Goal: Task Accomplishment & Management: Manage account settings

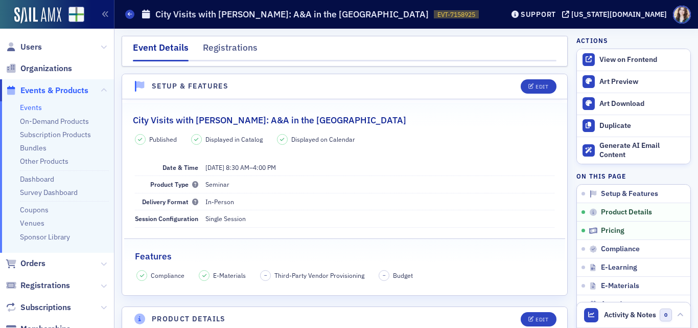
scroll to position [831, 0]
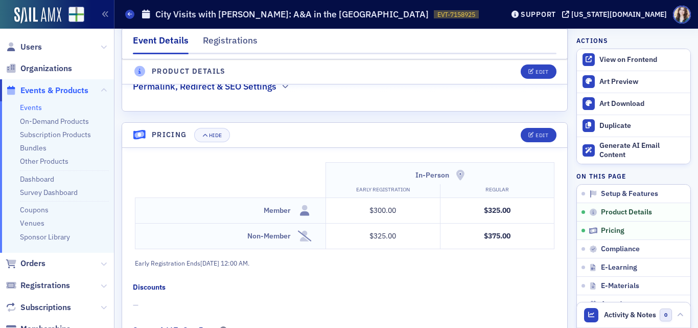
click at [48, 89] on span "Events & Products" at bounding box center [54, 90] width 68 height 11
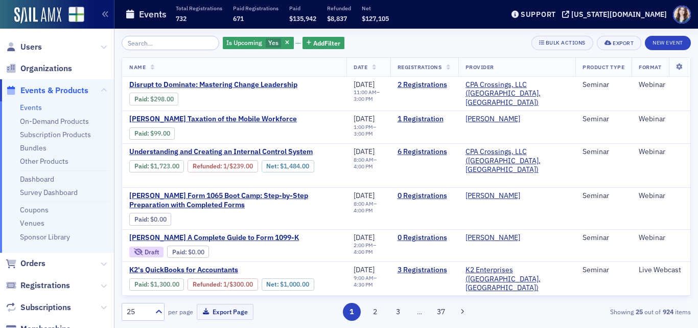
click at [189, 40] on input "search" at bounding box center [171, 43] width 98 height 14
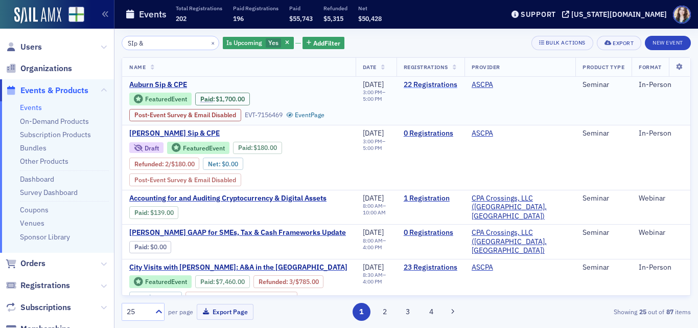
type input "SIp &"
click at [440, 81] on link "22 Registrations" at bounding box center [431, 84] width 54 height 9
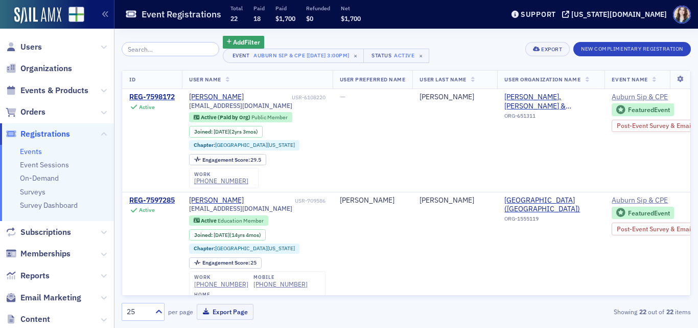
click at [219, 78] on span "User Name" at bounding box center [205, 79] width 32 height 7
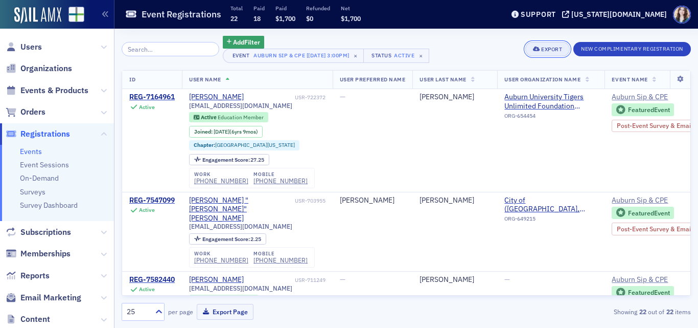
click at [537, 50] on icon "button" at bounding box center [536, 50] width 7 height 6
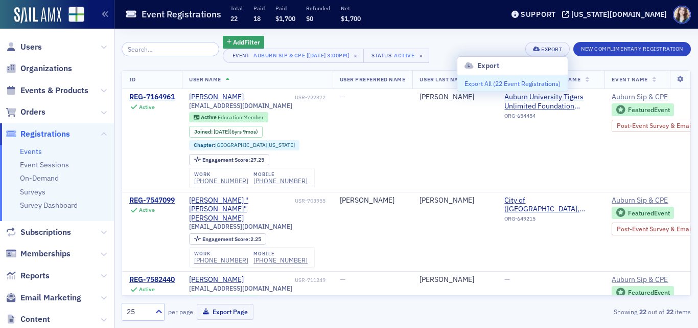
click at [496, 86] on button "Export All ( 22 Event Registrations )" at bounding box center [512, 83] width 110 height 16
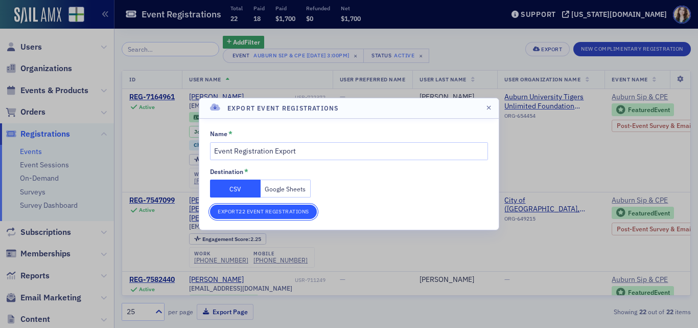
click at [253, 212] on button "Export 22 Event Registrations" at bounding box center [263, 211] width 107 height 14
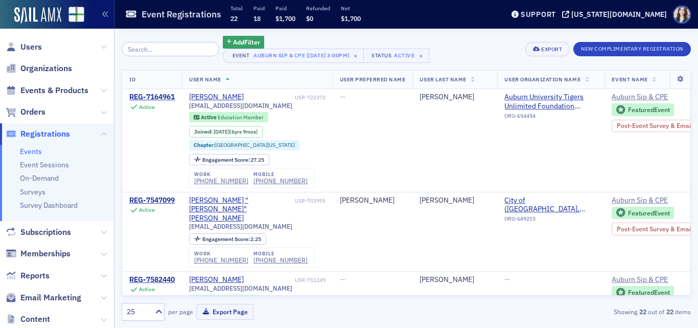
click at [40, 133] on span "Registrations" at bounding box center [45, 133] width 50 height 11
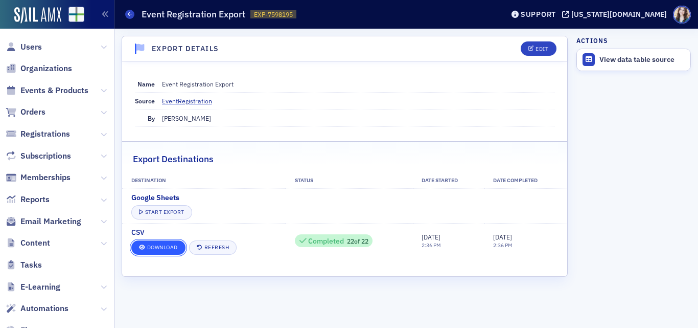
click at [170, 247] on link "Download" at bounding box center [158, 247] width 54 height 14
click at [466, 58] on header "Export Details Edit" at bounding box center [344, 48] width 445 height 25
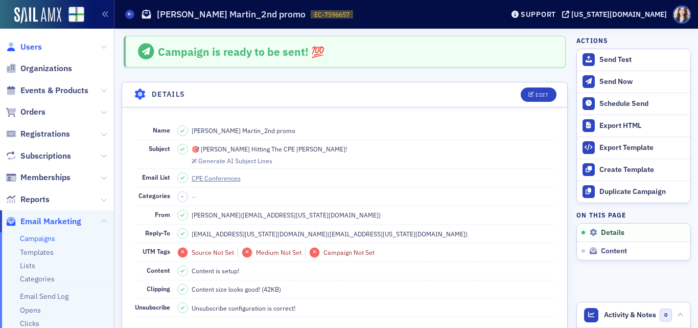
click at [36, 47] on span "Users" at bounding box center [30, 46] width 21 height 11
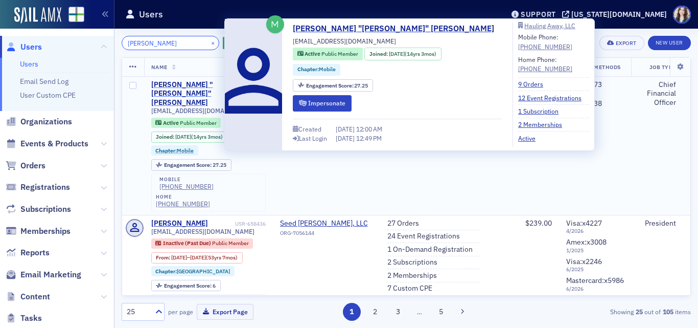
type input "[PERSON_NAME]"
click at [195, 82] on div "Thomas "Brett" Henry" at bounding box center [192, 93] width 82 height 27
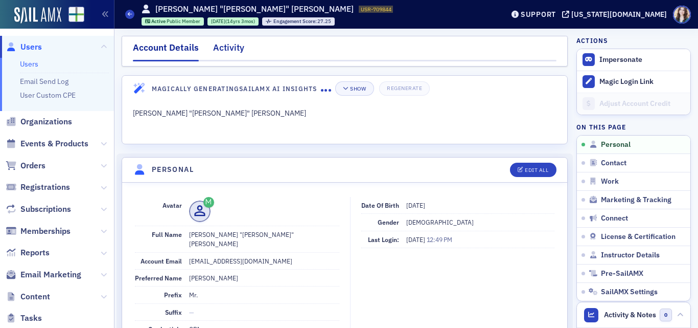
click at [235, 48] on div "Activity" at bounding box center [228, 50] width 31 height 19
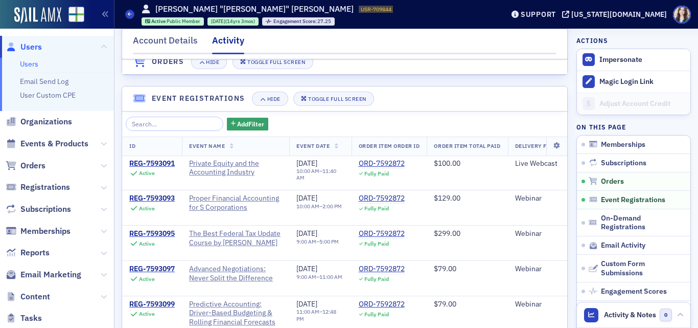
scroll to position [664, 0]
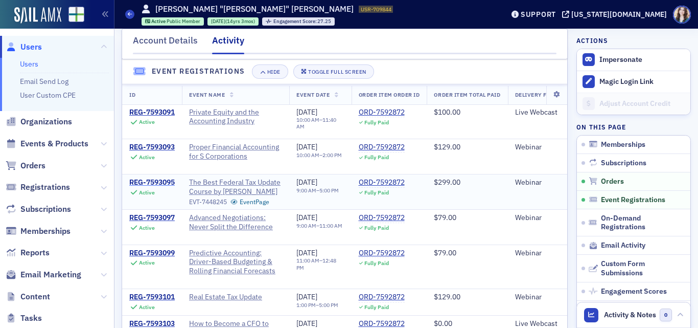
click at [157, 187] on div "REG-7593095" at bounding box center [151, 182] width 45 height 9
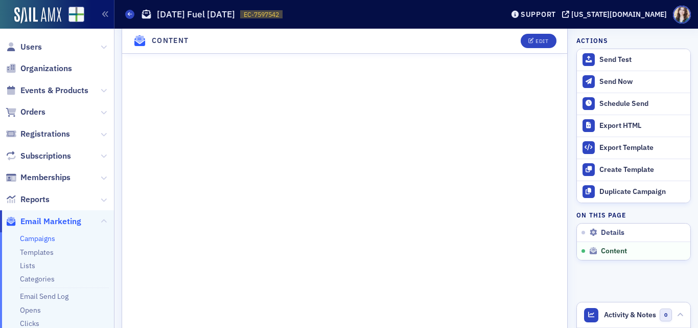
scroll to position [676, 0]
click at [346, 35] on header "Content Edit" at bounding box center [344, 41] width 445 height 25
click at [538, 38] on div "Edit" at bounding box center [542, 41] width 13 height 6
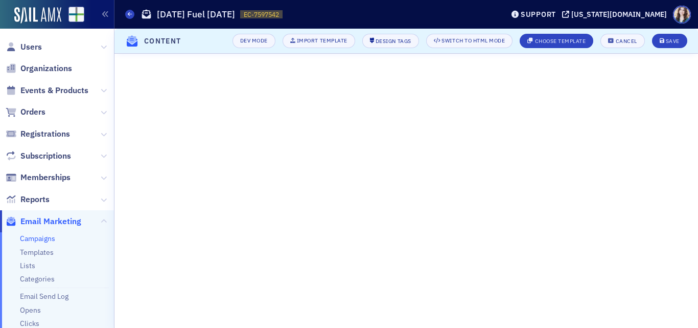
scroll to position [164, 0]
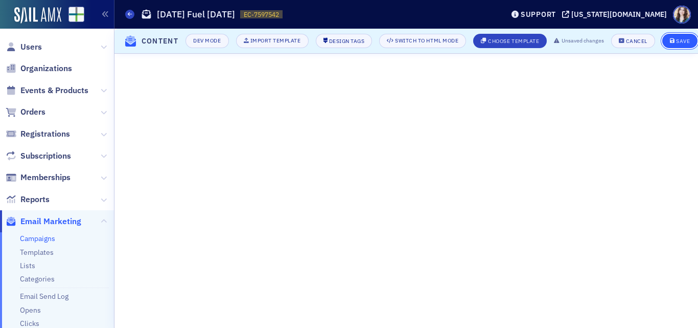
click at [685, 39] on div "Save" at bounding box center [683, 41] width 14 height 6
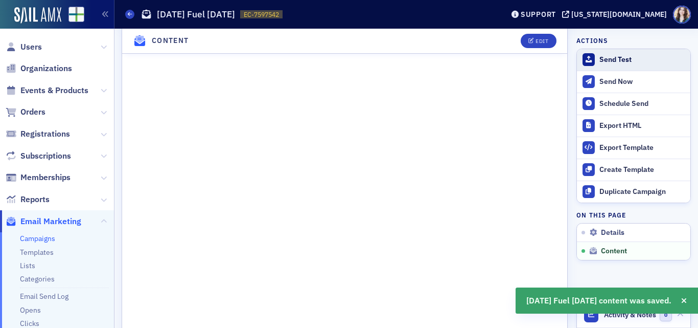
scroll to position [706, 0]
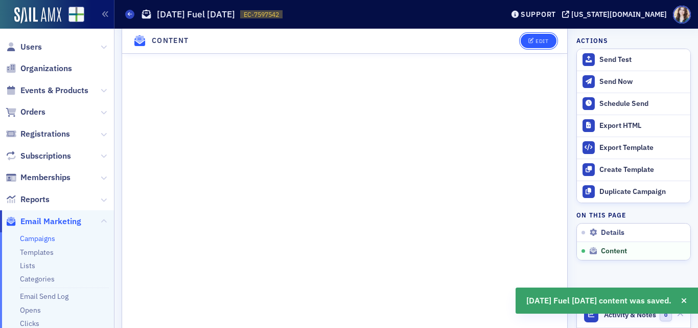
click at [527, 38] on button "Edit" at bounding box center [538, 41] width 35 height 14
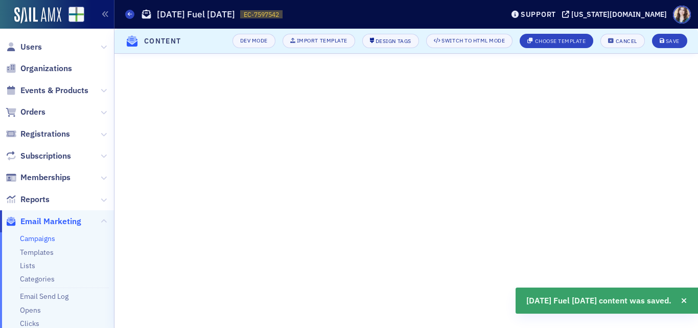
scroll to position [164, 0]
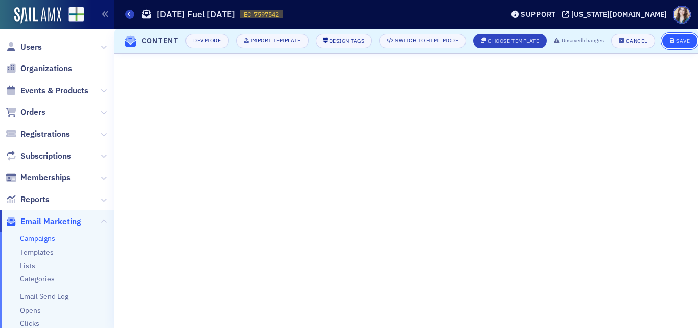
click at [683, 38] on div "Save" at bounding box center [683, 41] width 14 height 6
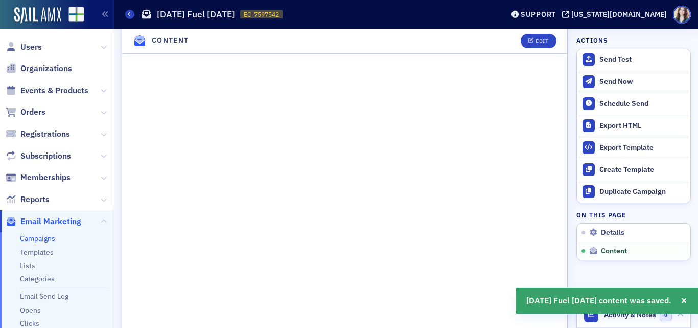
scroll to position [757, 0]
click at [536, 39] on div "Edit" at bounding box center [542, 41] width 13 height 6
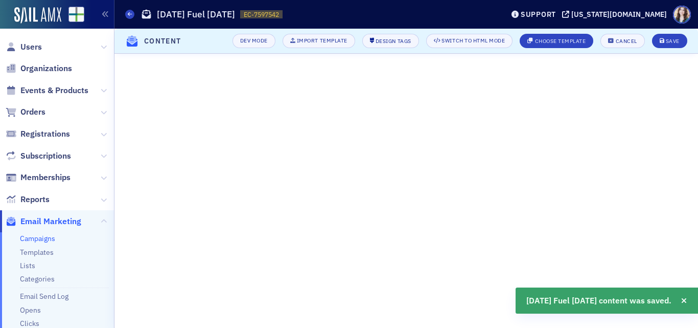
scroll to position [164, 0]
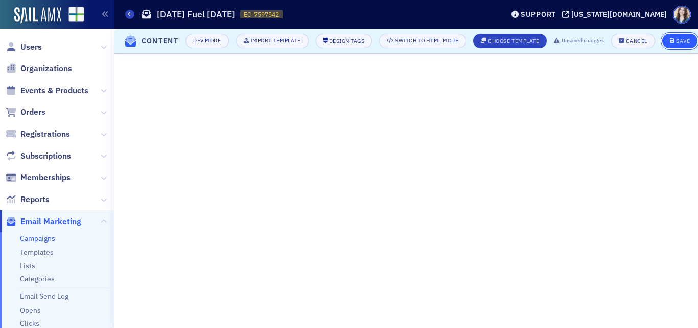
click at [685, 34] on button "Save" at bounding box center [679, 41] width 35 height 14
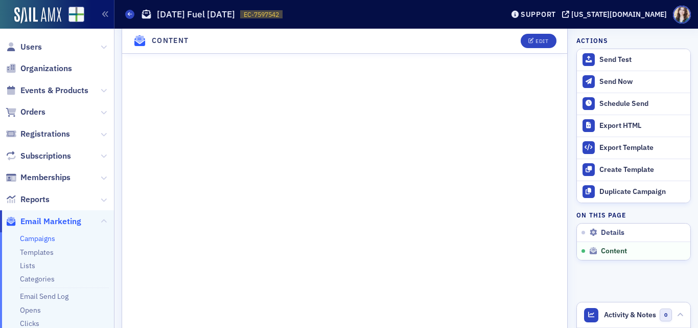
scroll to position [655, 0]
click at [533, 45] on button "Edit" at bounding box center [538, 41] width 35 height 14
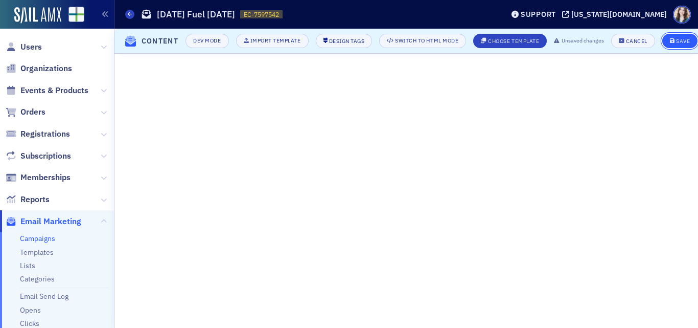
click at [685, 38] on div "Save" at bounding box center [683, 41] width 14 height 6
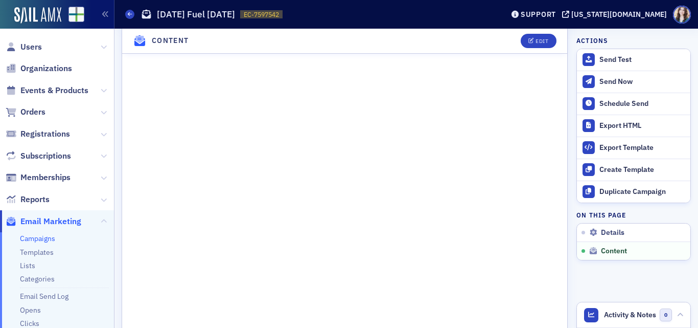
scroll to position [502, 0]
click at [528, 41] on icon "button" at bounding box center [531, 41] width 6 height 6
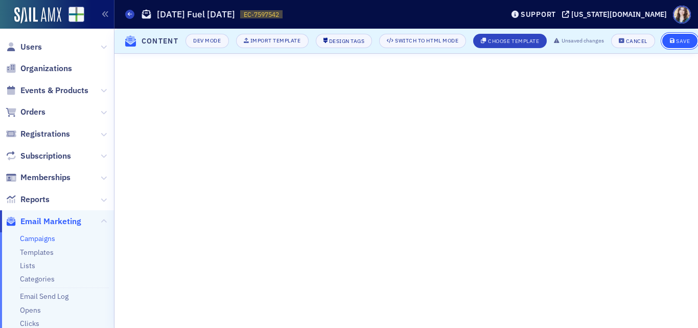
click at [685, 38] on div "Save" at bounding box center [683, 41] width 14 height 6
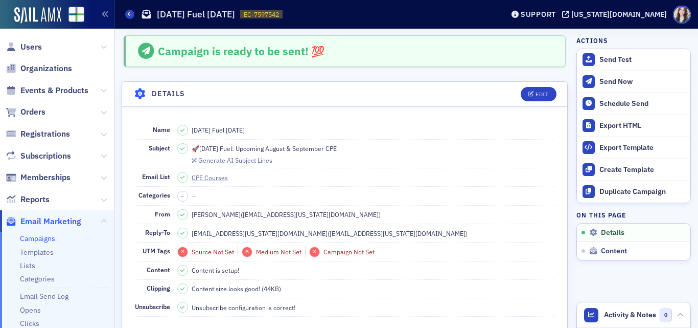
scroll to position [0, 0]
click at [602, 58] on div "Send Test" at bounding box center [642, 59] width 86 height 9
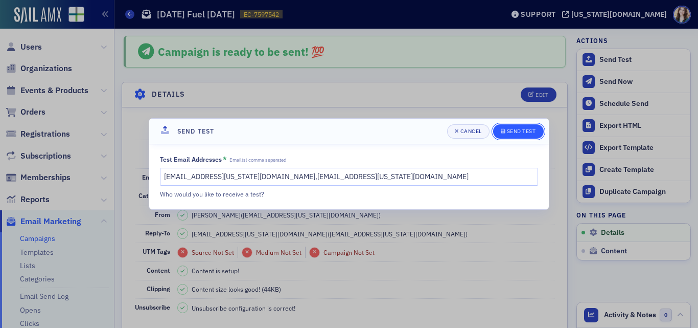
click at [527, 131] on div "Send Test" at bounding box center [521, 131] width 29 height 6
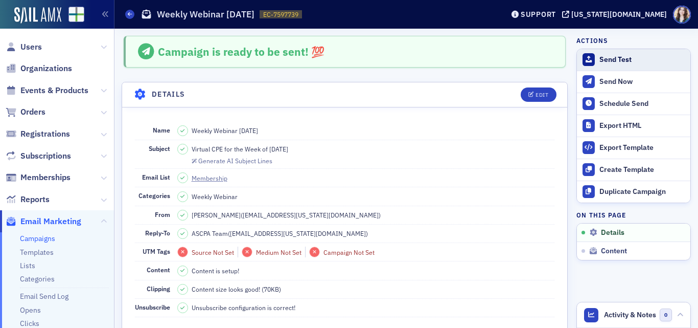
click at [605, 55] on div "Send Test" at bounding box center [642, 59] width 86 height 9
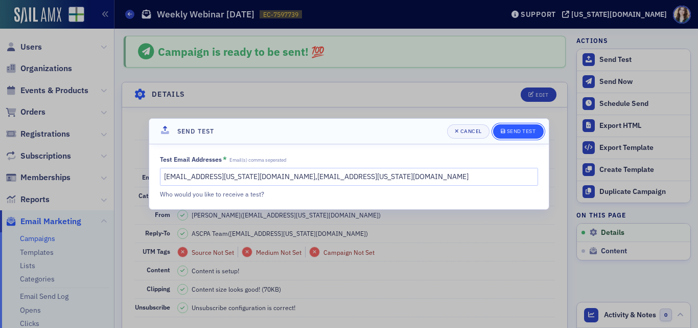
click at [539, 132] on button "Send Test" at bounding box center [518, 131] width 51 height 14
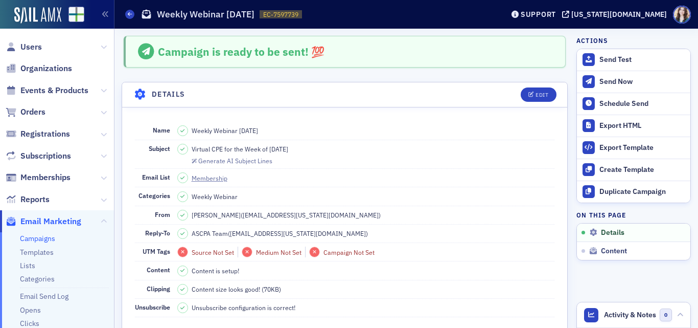
click at [58, 217] on span "Email Marketing" at bounding box center [50, 221] width 61 height 11
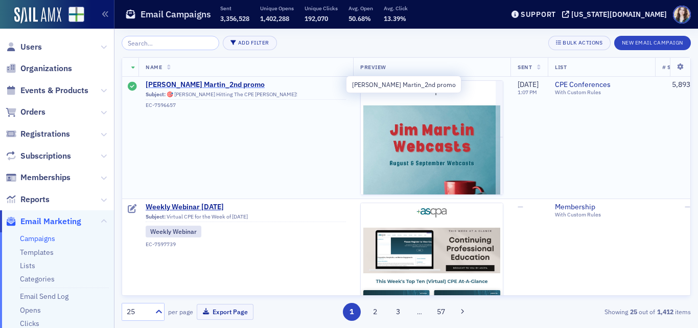
click at [203, 84] on span "[PERSON_NAME] Martin_2nd promo" at bounding box center [246, 84] width 200 height 9
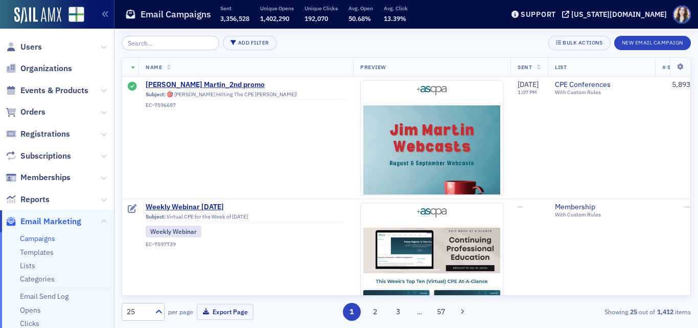
click at [288, 43] on div "Add Filter Bulk Actions New Email Campaign" at bounding box center [406, 43] width 569 height 14
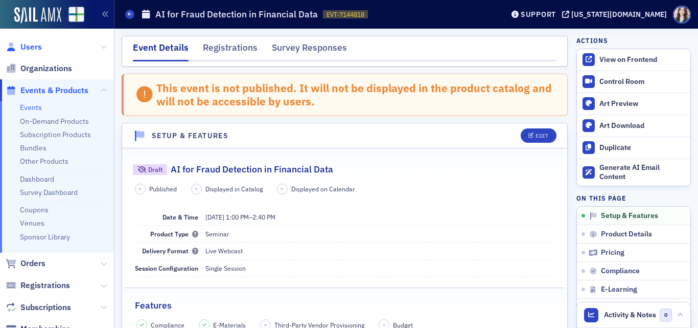
click at [26, 44] on span "Users" at bounding box center [30, 46] width 21 height 11
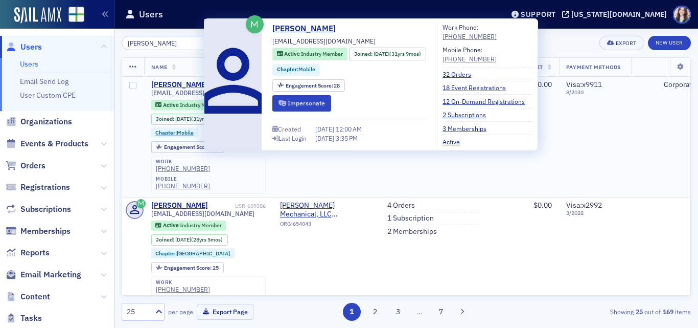
type input "george thistrup"
click at [175, 84] on div "George Thistrup" at bounding box center [179, 84] width 57 height 9
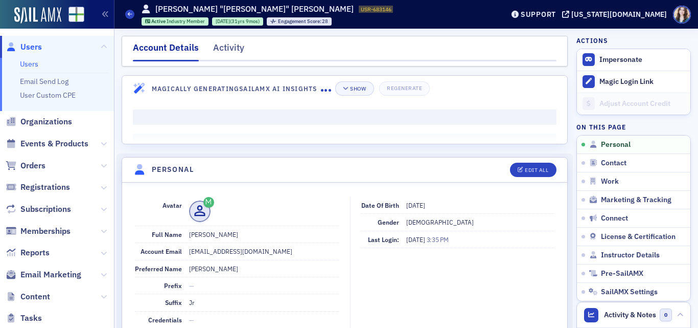
click at [309, 48] on nav "Account Details Activity" at bounding box center [345, 51] width 424 height 20
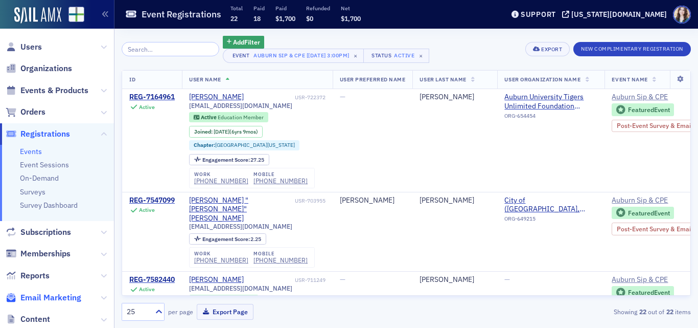
click at [47, 297] on span "Email Marketing" at bounding box center [50, 297] width 61 height 11
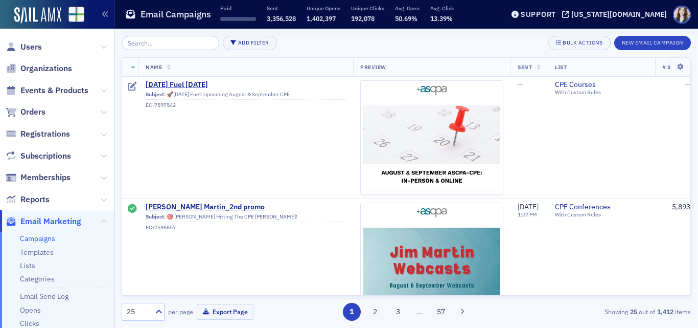
click at [166, 47] on input "search" at bounding box center [171, 43] width 98 height 14
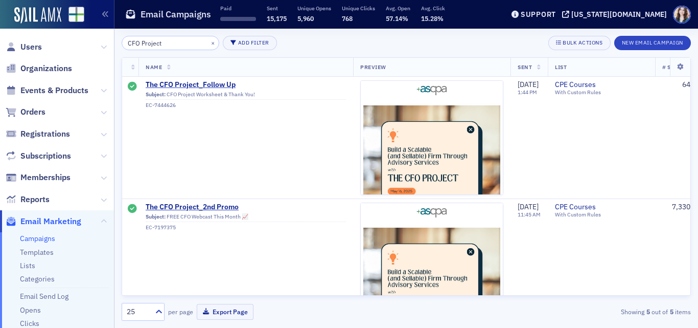
type input "CFO Project"
click at [208, 41] on button "×" at bounding box center [212, 42] width 9 height 9
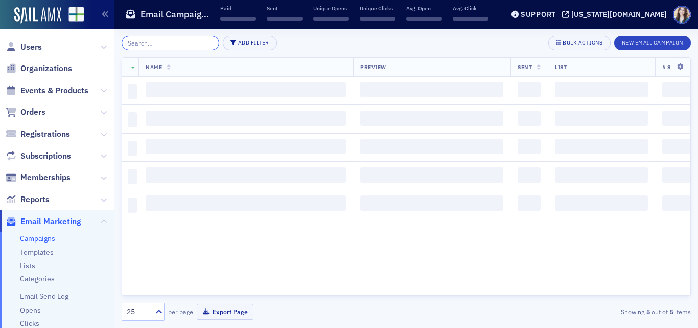
click at [203, 41] on input "search" at bounding box center [171, 43] width 98 height 14
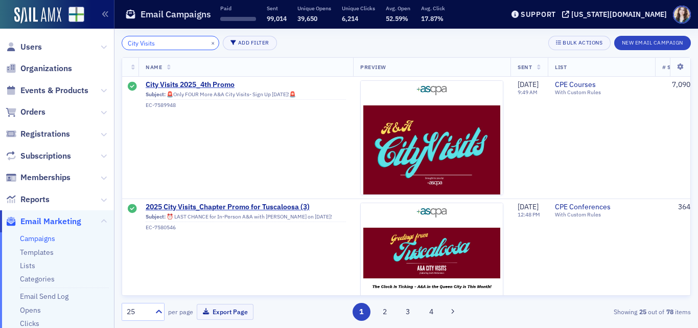
type input "City Visits"
click at [293, 45] on div "City Visits × Add Filter Bulk Actions New Email Campaign" at bounding box center [406, 43] width 569 height 14
drag, startPoint x: 305, startPoint y: 122, endPoint x: 335, endPoint y: 50, distance: 78.6
click at [335, 43] on div "City Visits × Add Filter Bulk Actions New Email Campaign" at bounding box center [406, 43] width 569 height 14
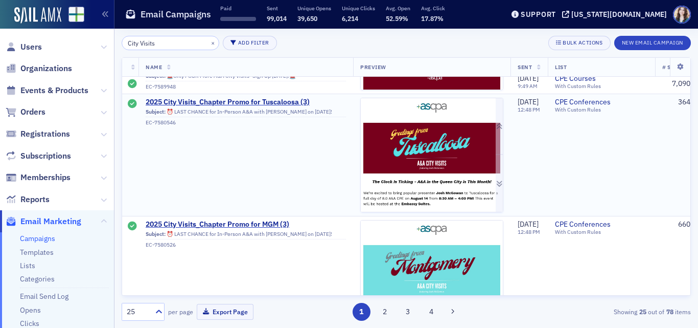
scroll to position [102, 0]
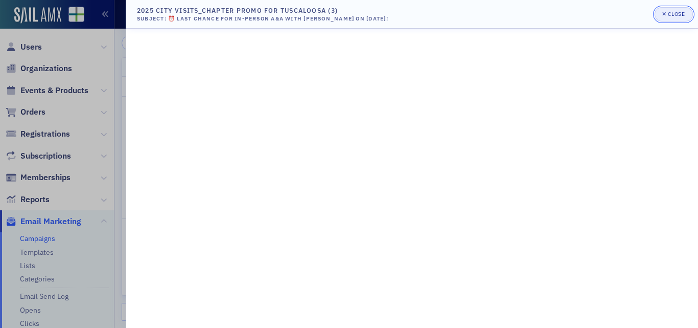
click at [665, 11] on icon "button" at bounding box center [664, 14] width 4 height 6
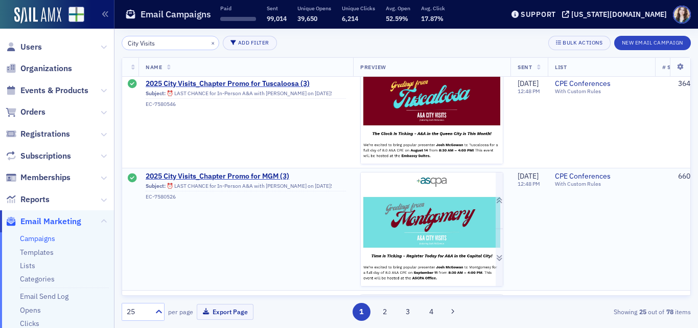
scroll to position [0, 0]
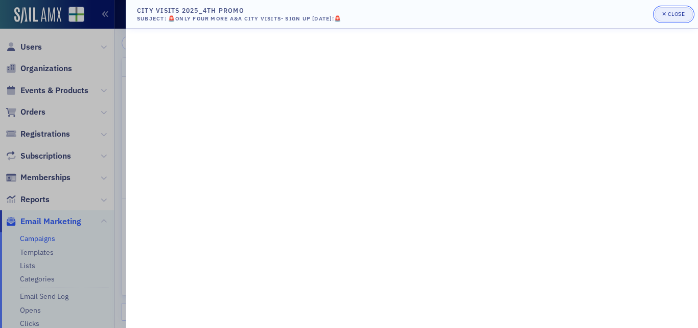
click at [668, 13] on div "Close" at bounding box center [676, 14] width 17 height 6
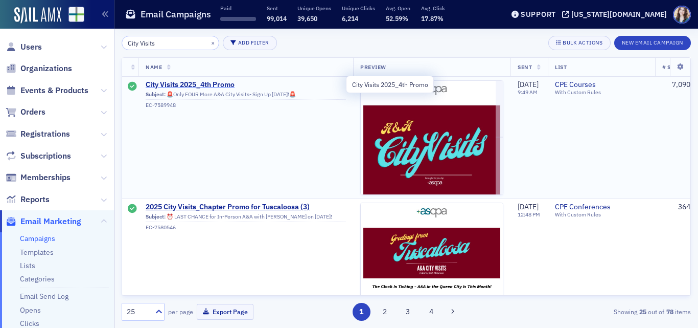
click at [219, 82] on span "City Visits 2025_4th Promo" at bounding box center [246, 84] width 200 height 9
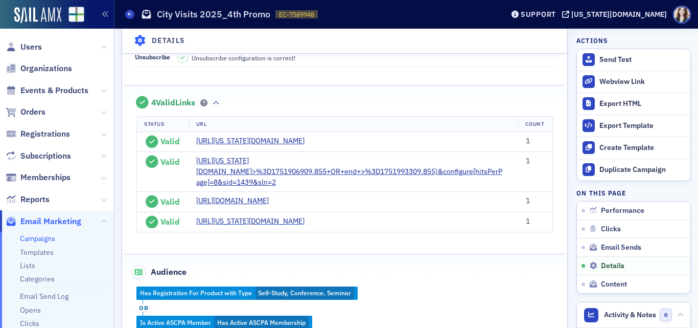
scroll to position [920, 0]
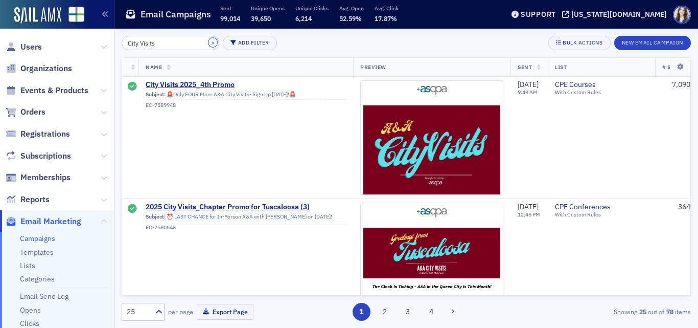
click at [208, 42] on button "×" at bounding box center [212, 42] width 9 height 9
